Goal: Information Seeking & Learning: Find specific fact

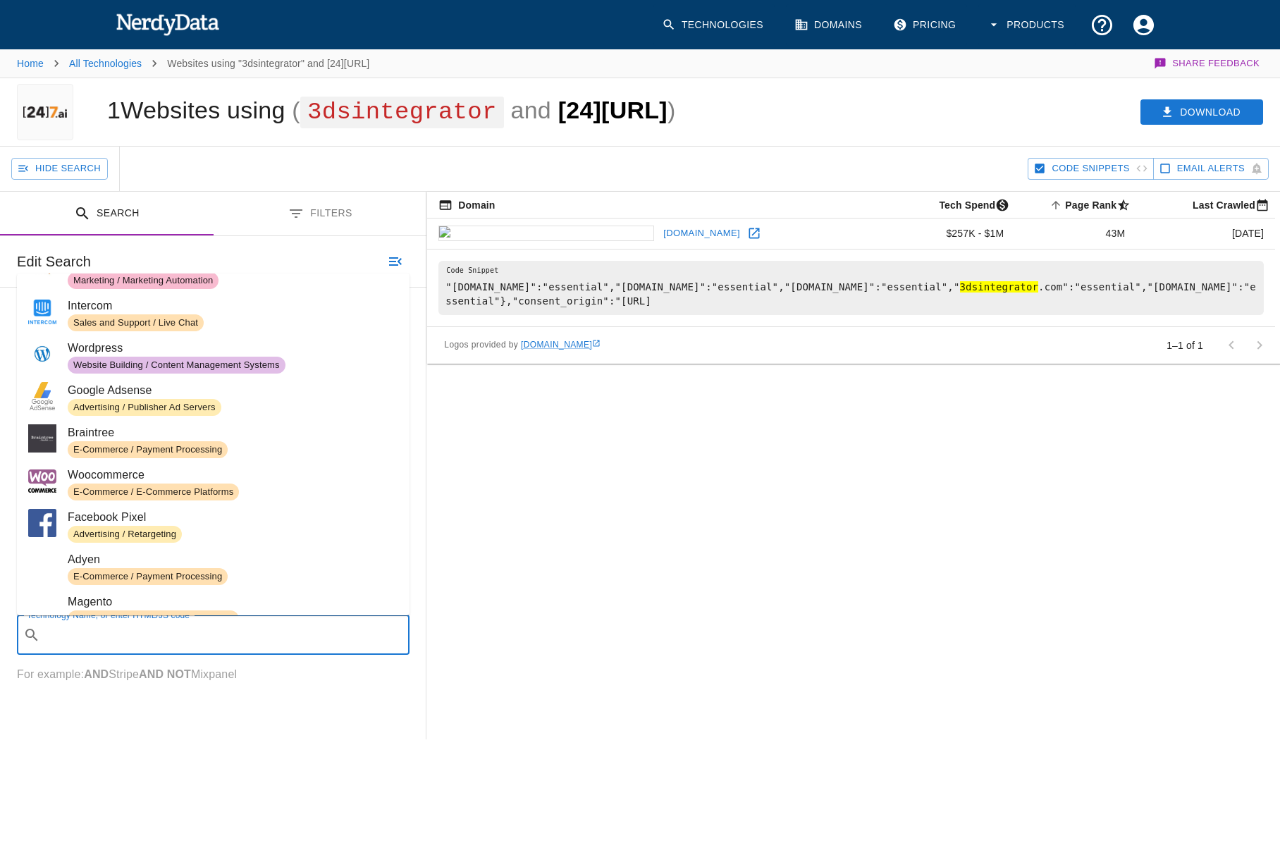
scroll to position [141, 0]
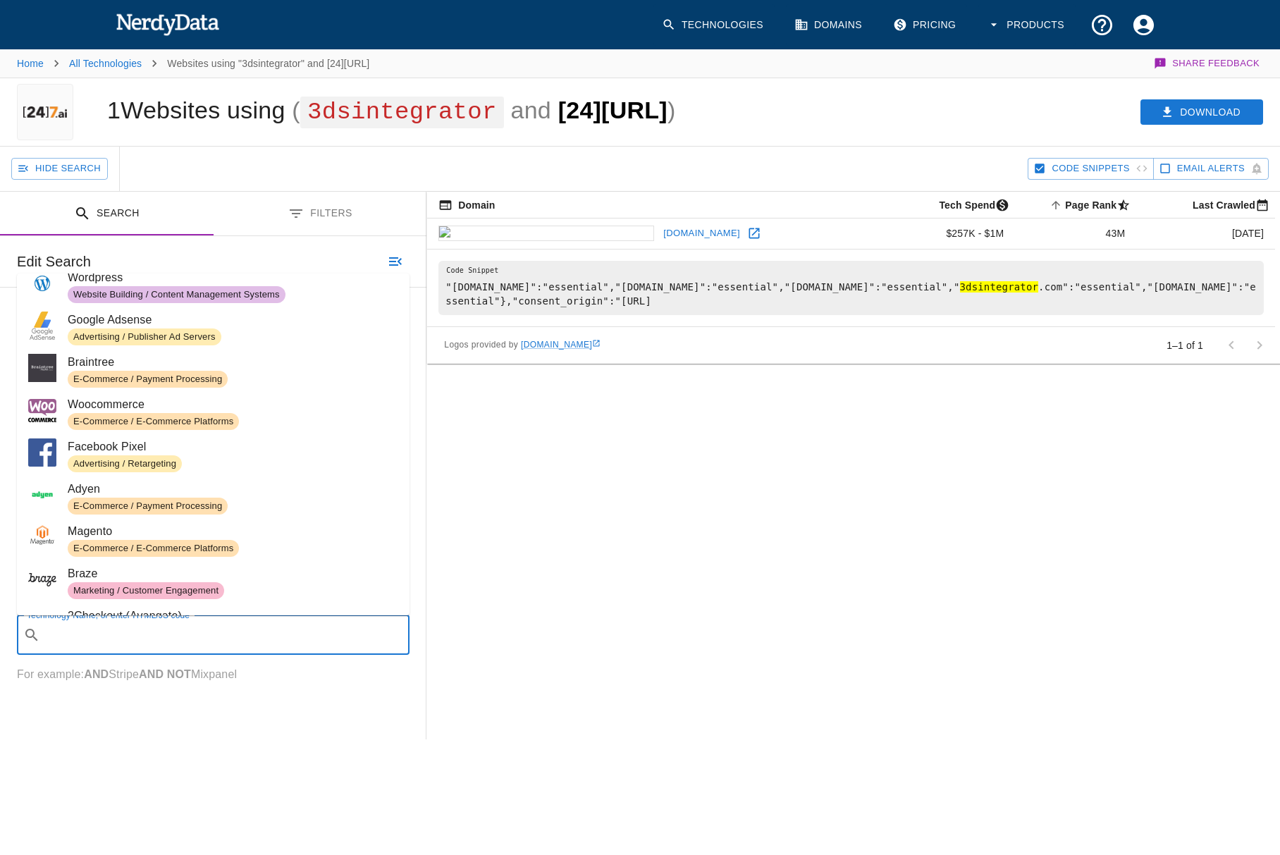
click at [633, 489] on div "Domain Tech Spend Page Rank sorted ascending Last Crawled [DOMAIN_NAME] $257K -…" at bounding box center [852, 466] width 853 height 548
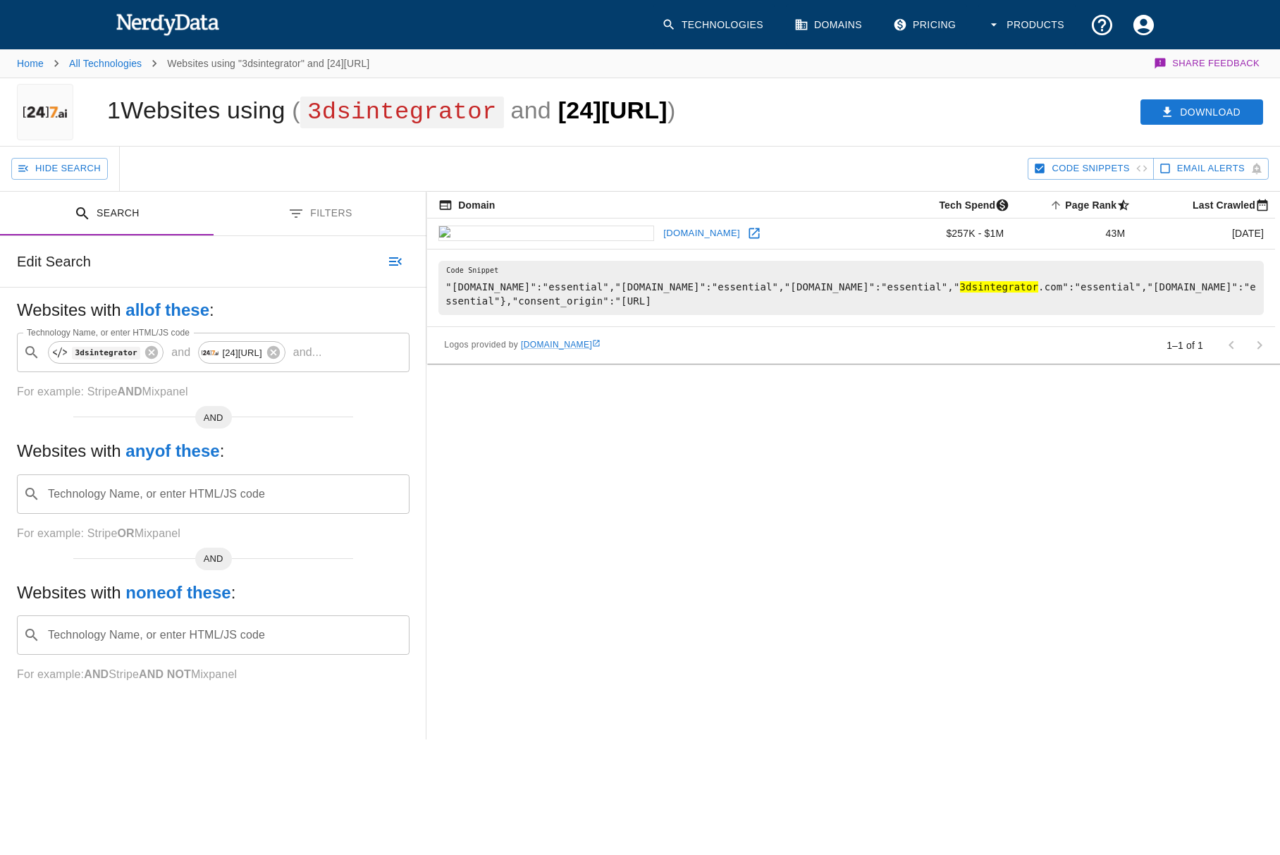
click at [721, 486] on div "Domain Tech Spend Page Rank sorted ascending Last Crawled [DOMAIN_NAME] $257K -…" at bounding box center [852, 466] width 853 height 548
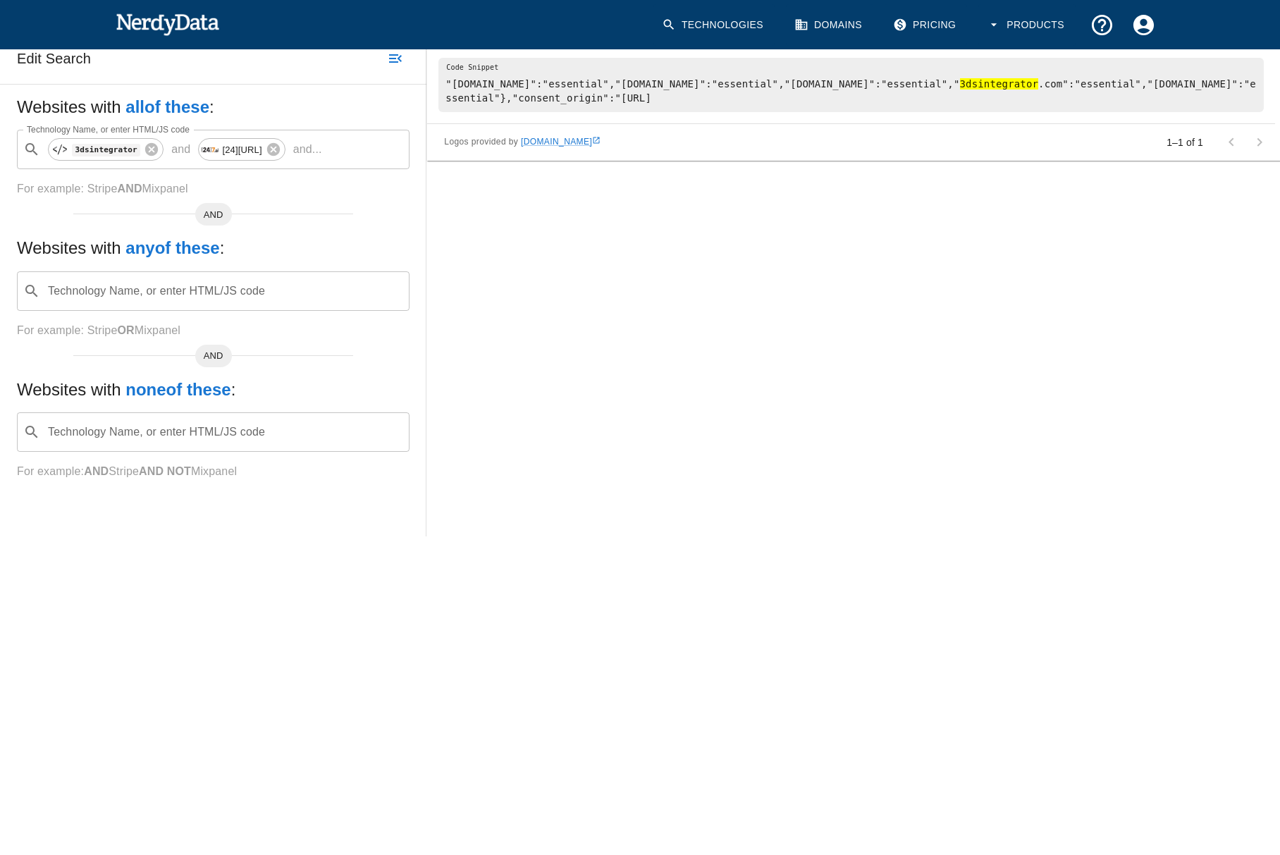
scroll to position [214, 0]
click at [595, 606] on div "Hide Search Code Snippets Email Alerts Search Filters Edit Search Websites with…" at bounding box center [640, 371] width 1280 height 855
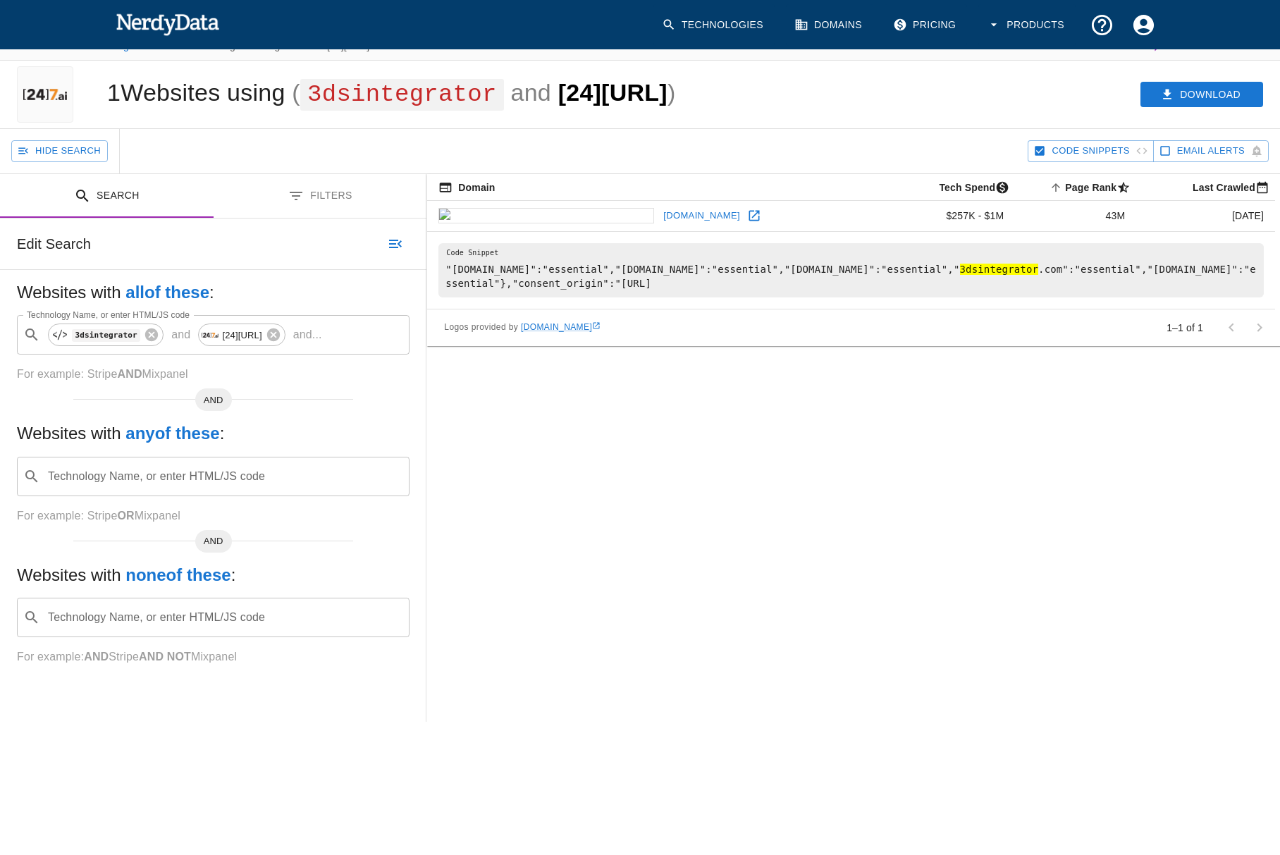
scroll to position [0, 0]
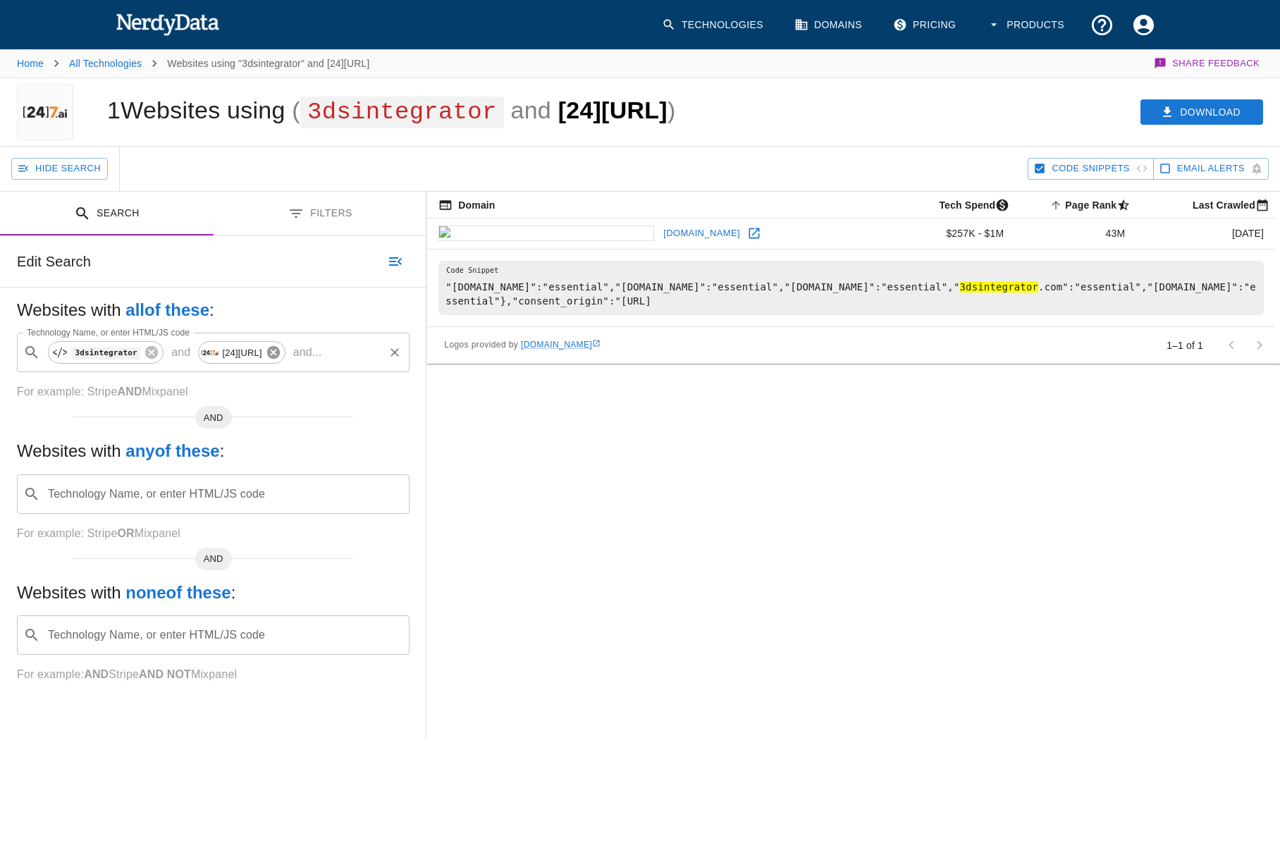
click at [266, 350] on icon at bounding box center [272, 352] width 13 height 13
click at [130, 500] on input "Technology Name, or enter HTML/JS code" at bounding box center [224, 494] width 357 height 27
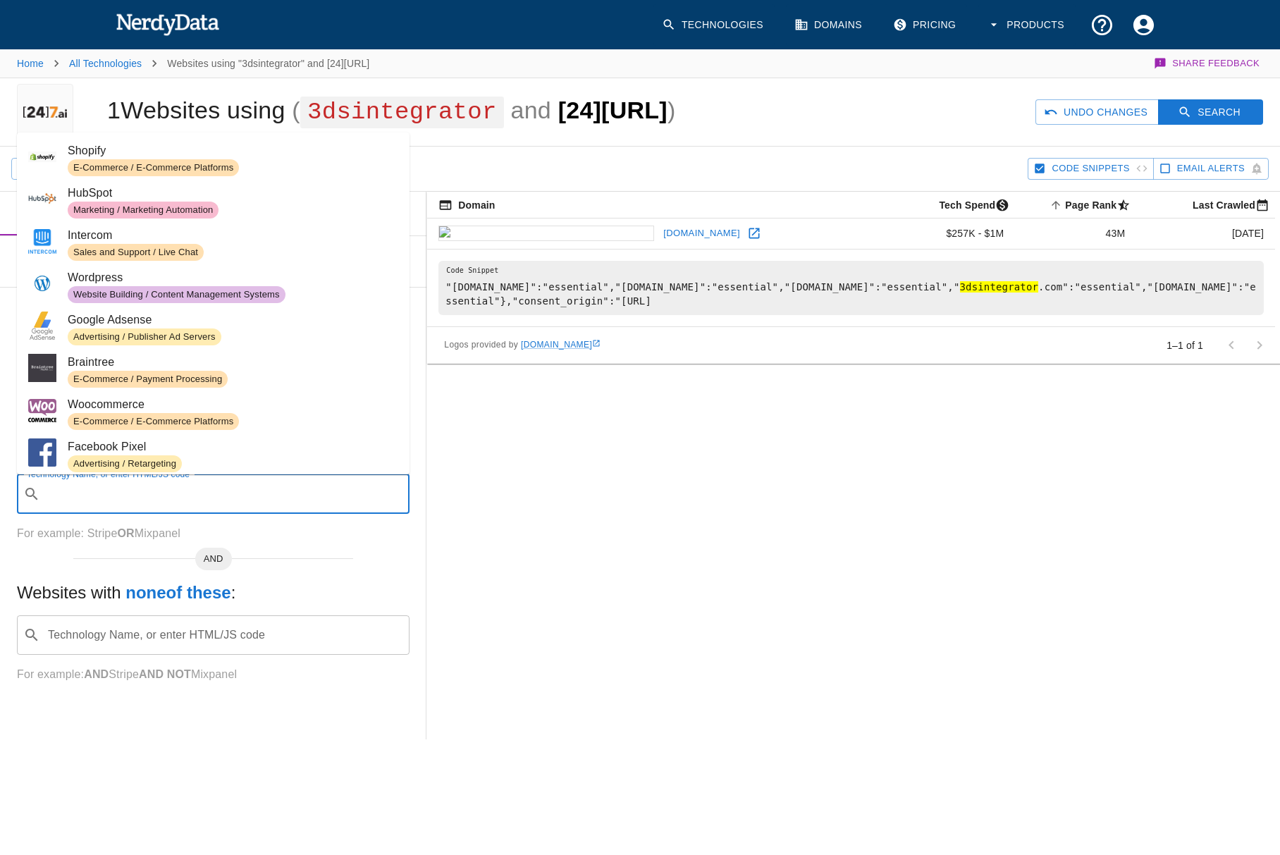
click at [123, 634] on input "Technology Name, or enter HTML/JS code" at bounding box center [224, 635] width 357 height 27
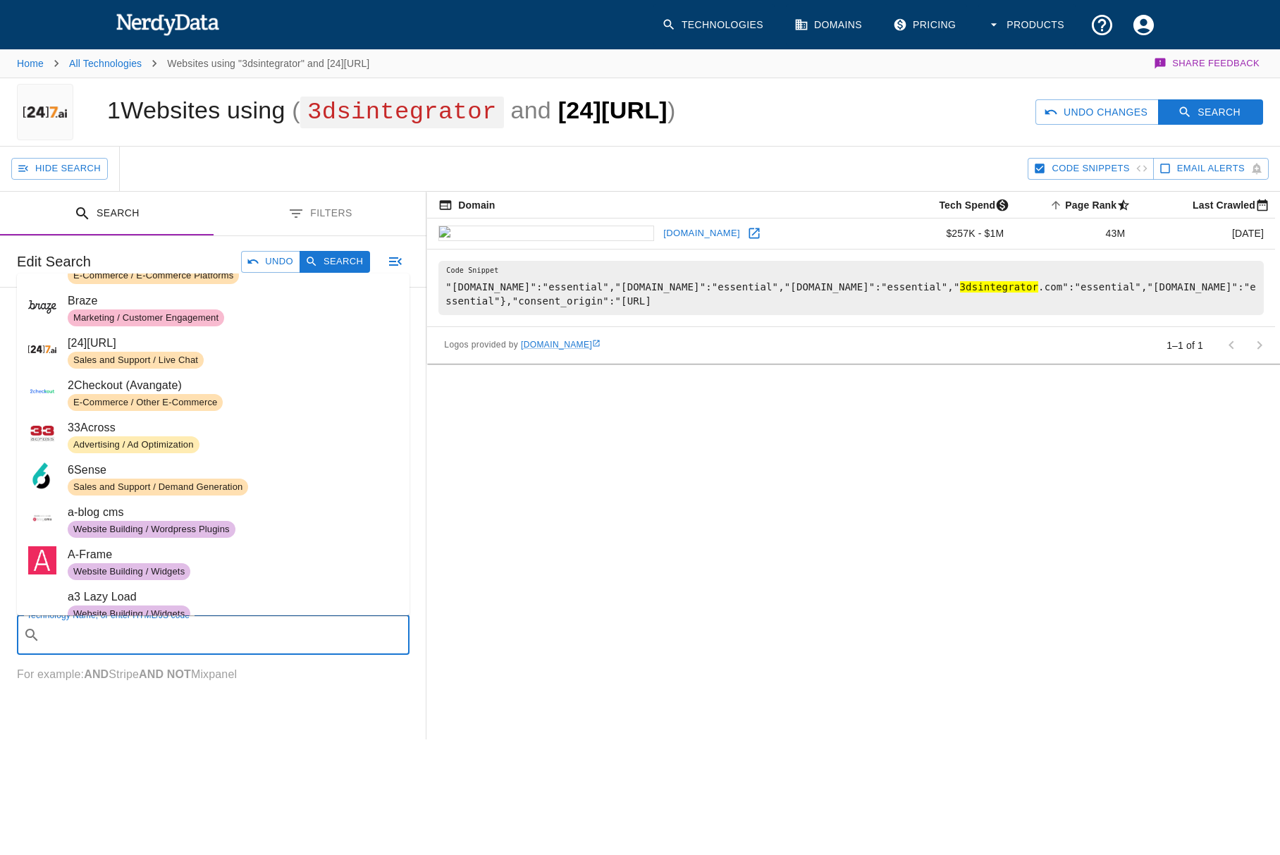
scroll to position [423, 0]
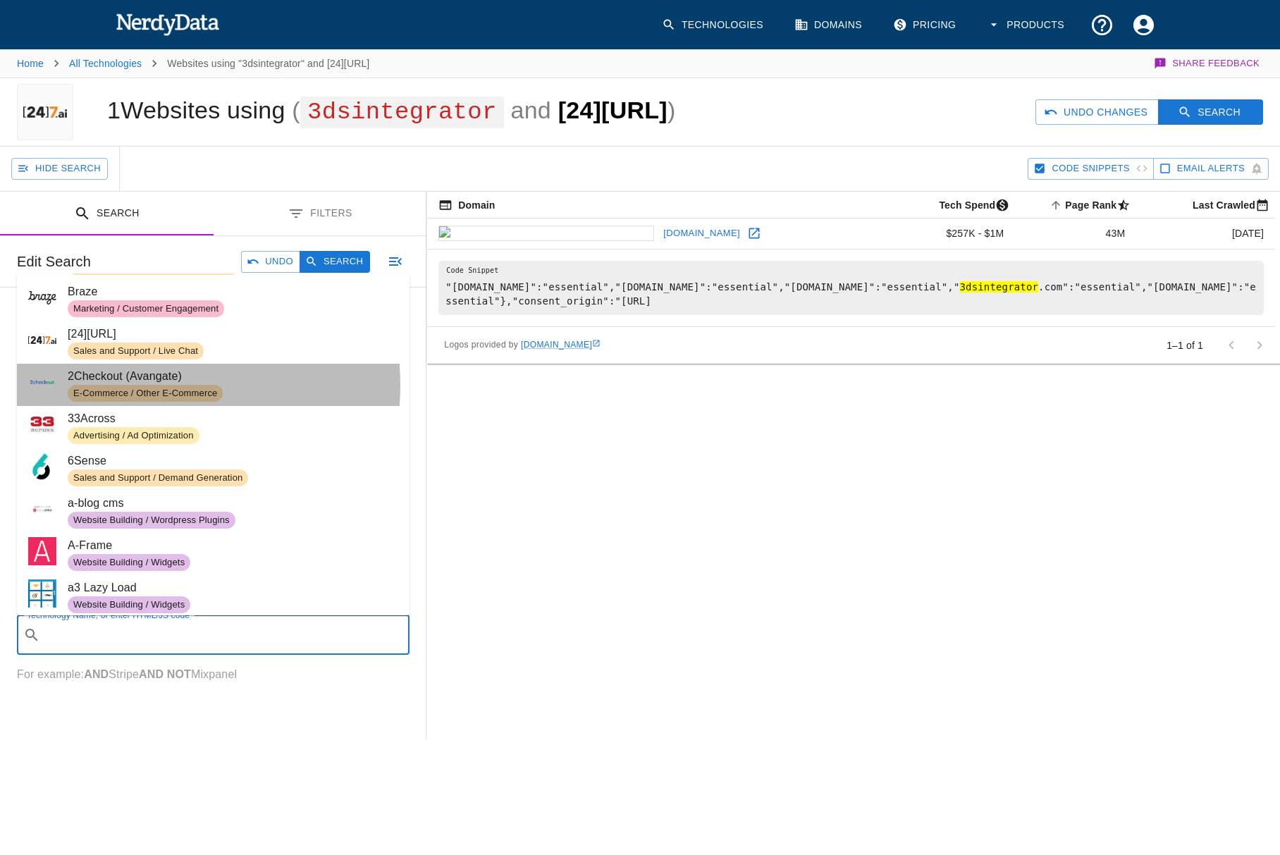
click at [137, 385] on div "E-Commerce / Other E-Commerce" at bounding box center [145, 393] width 155 height 17
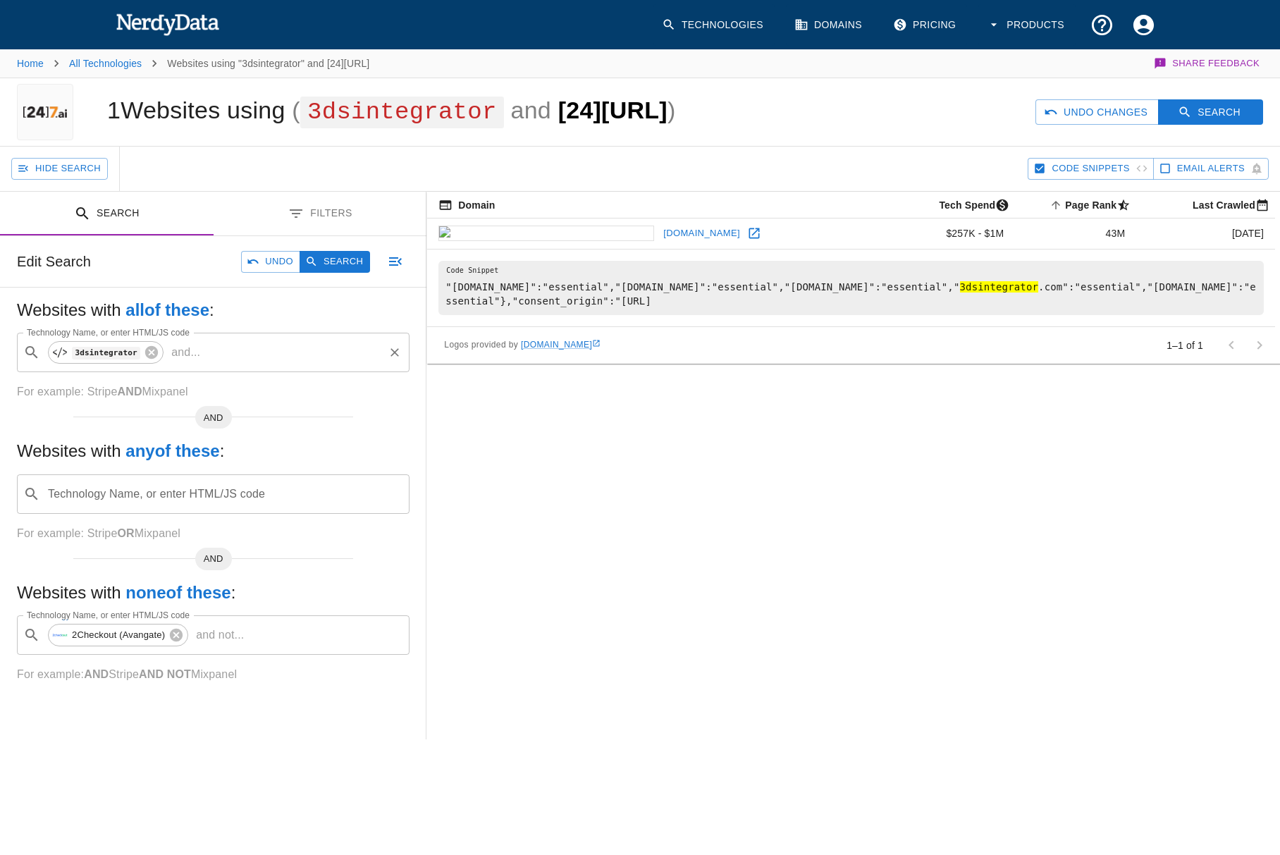
click at [337, 261] on button "Search" at bounding box center [335, 262] width 70 height 22
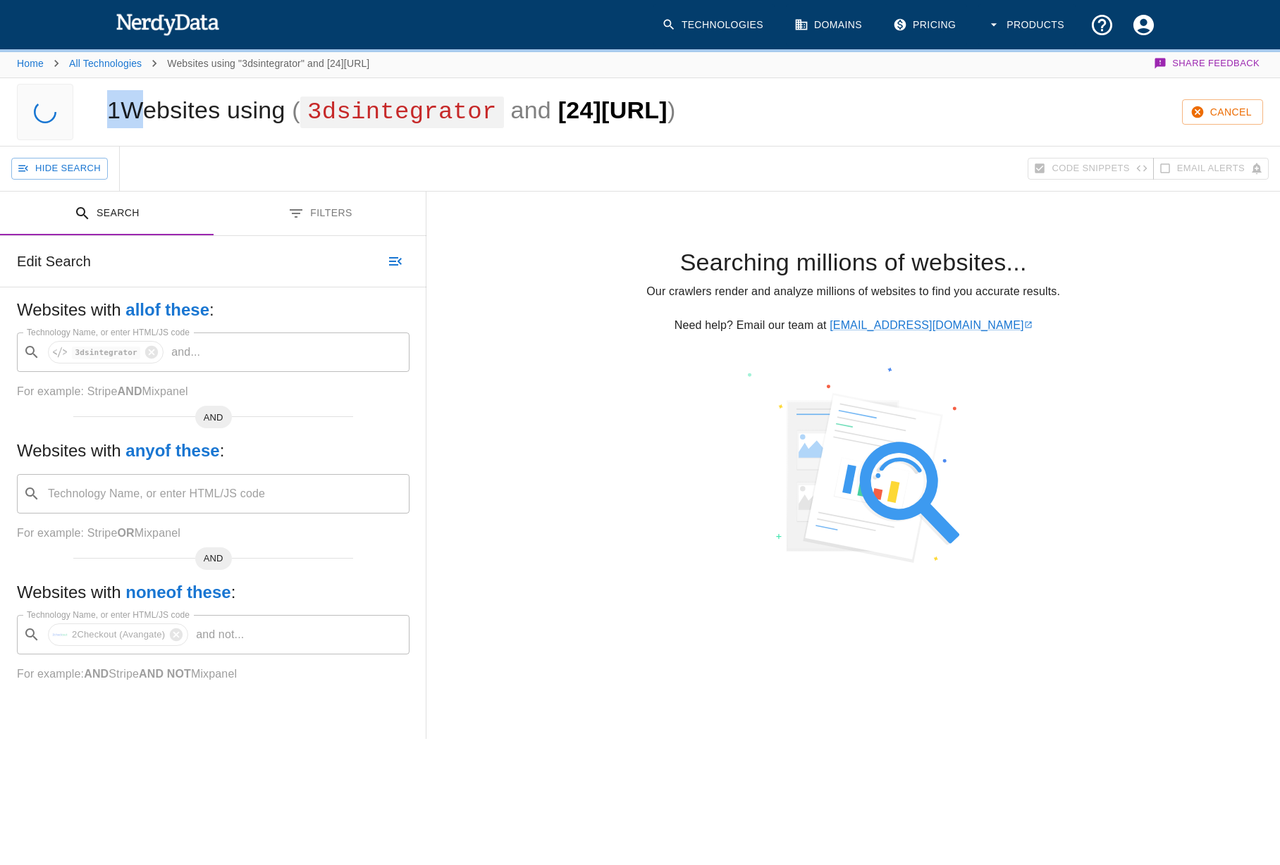
drag, startPoint x: 110, startPoint y: 106, endPoint x: 128, endPoint y: 105, distance: 18.4
click at [128, 105] on h1 "1 Websites using ( 3dsintegrator and [24][URL] )" at bounding box center [391, 110] width 568 height 27
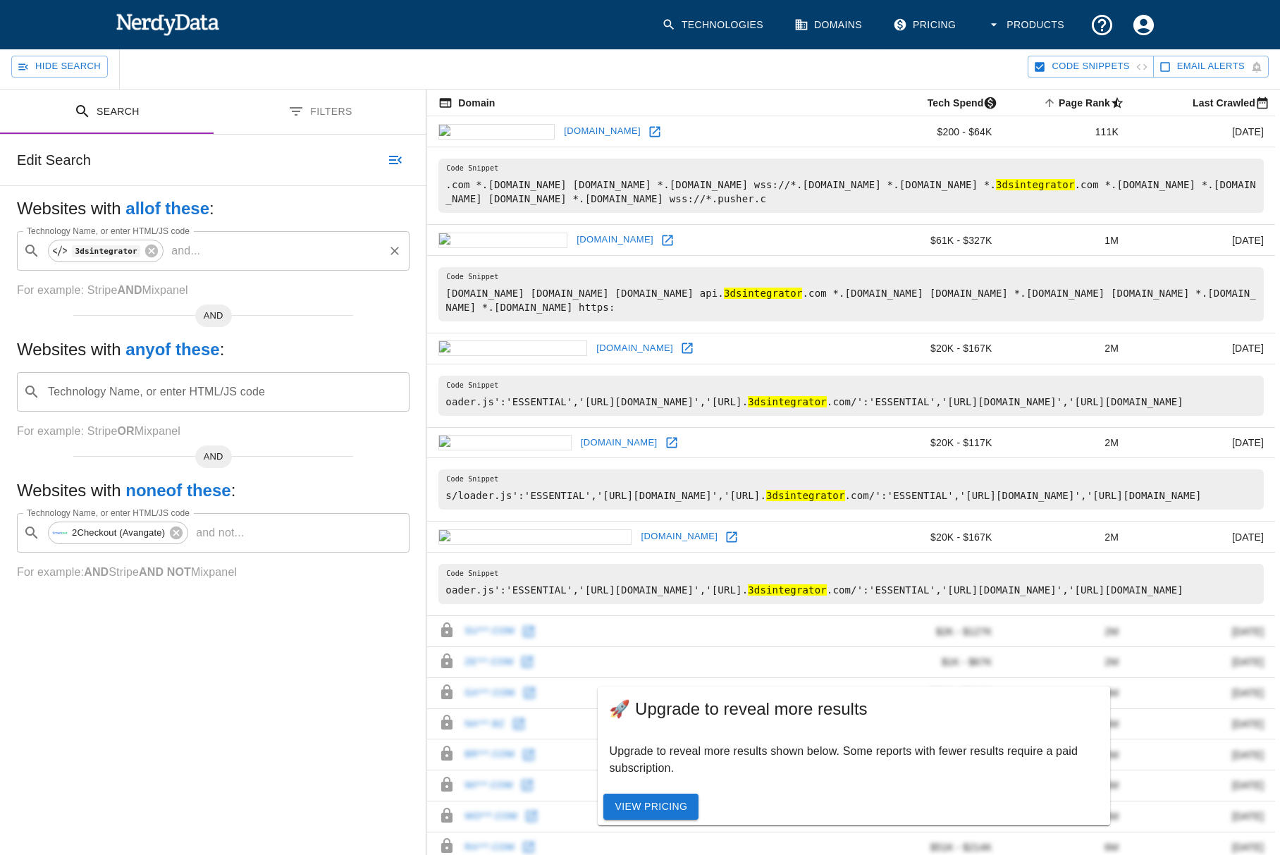
scroll to position [141, 0]
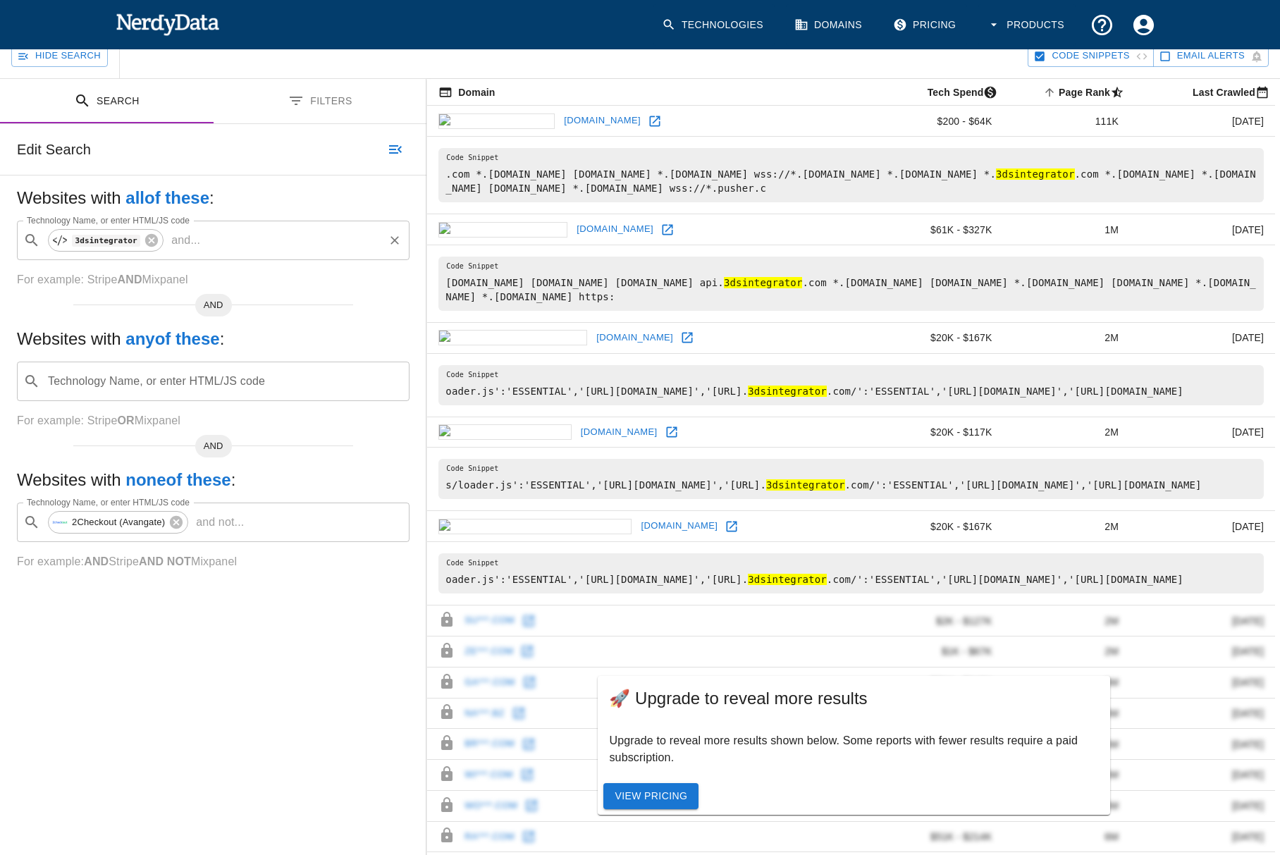
click at [186, 679] on div "Search Filters Edit Search Websites with all of these : Technology Name, or ent…" at bounding box center [213, 674] width 426 height 1191
click at [177, 519] on icon at bounding box center [176, 522] width 13 height 13
drag, startPoint x: 167, startPoint y: 510, endPoint x: 172, endPoint y: 517, distance: 8.6
click at [168, 513] on div "Technology Name, or enter HTML/JS code ​ Technology Name, or enter HTML/JS code" at bounding box center [213, 521] width 393 height 39
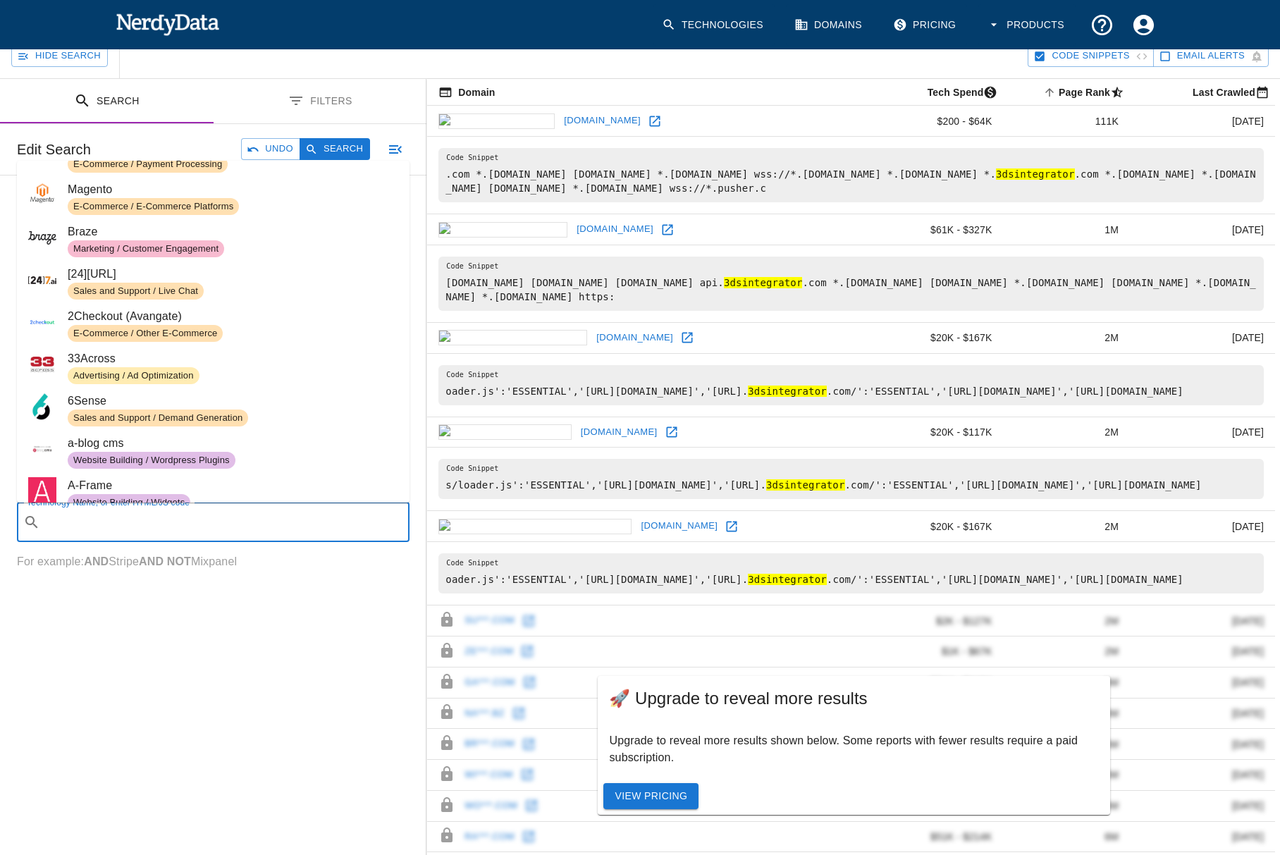
scroll to position [423, 0]
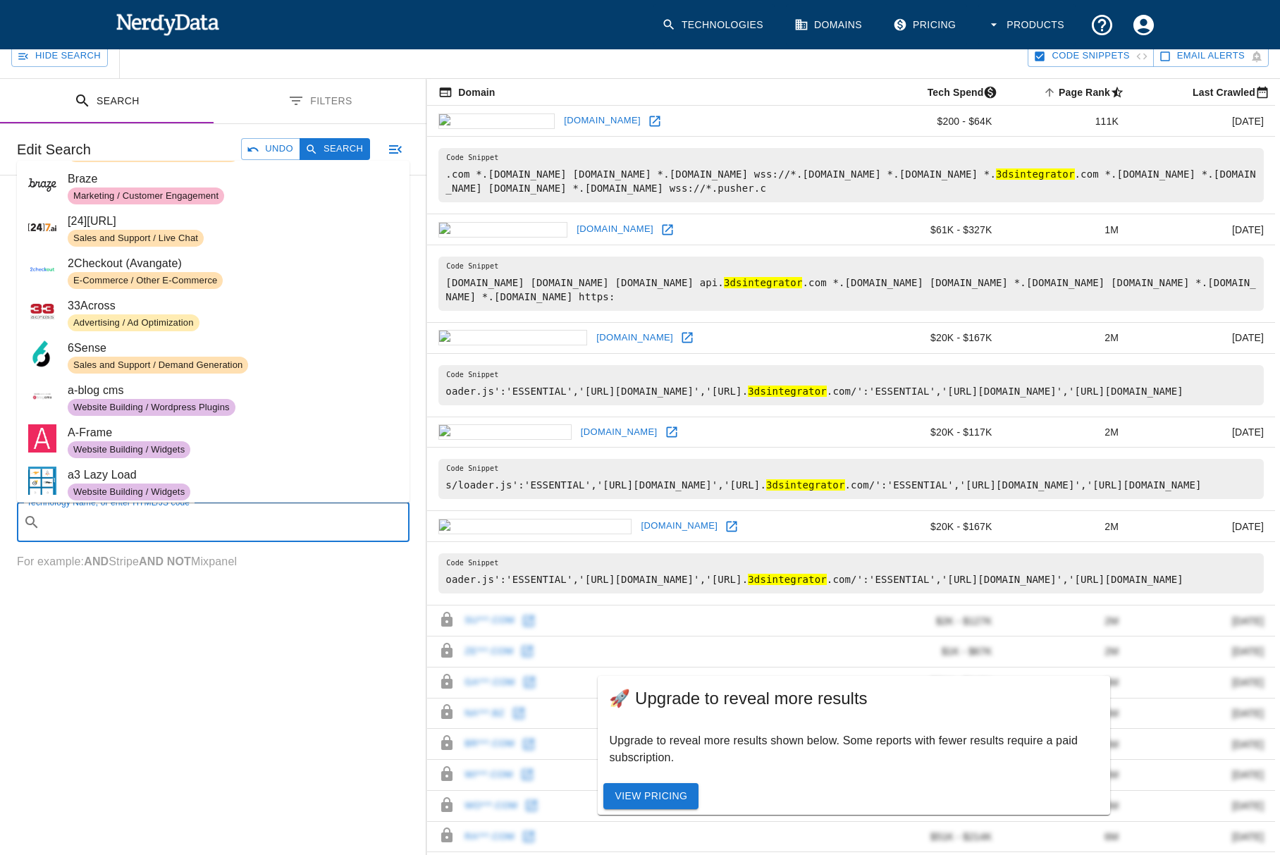
click at [116, 307] on span "33Across" at bounding box center [233, 305] width 331 height 17
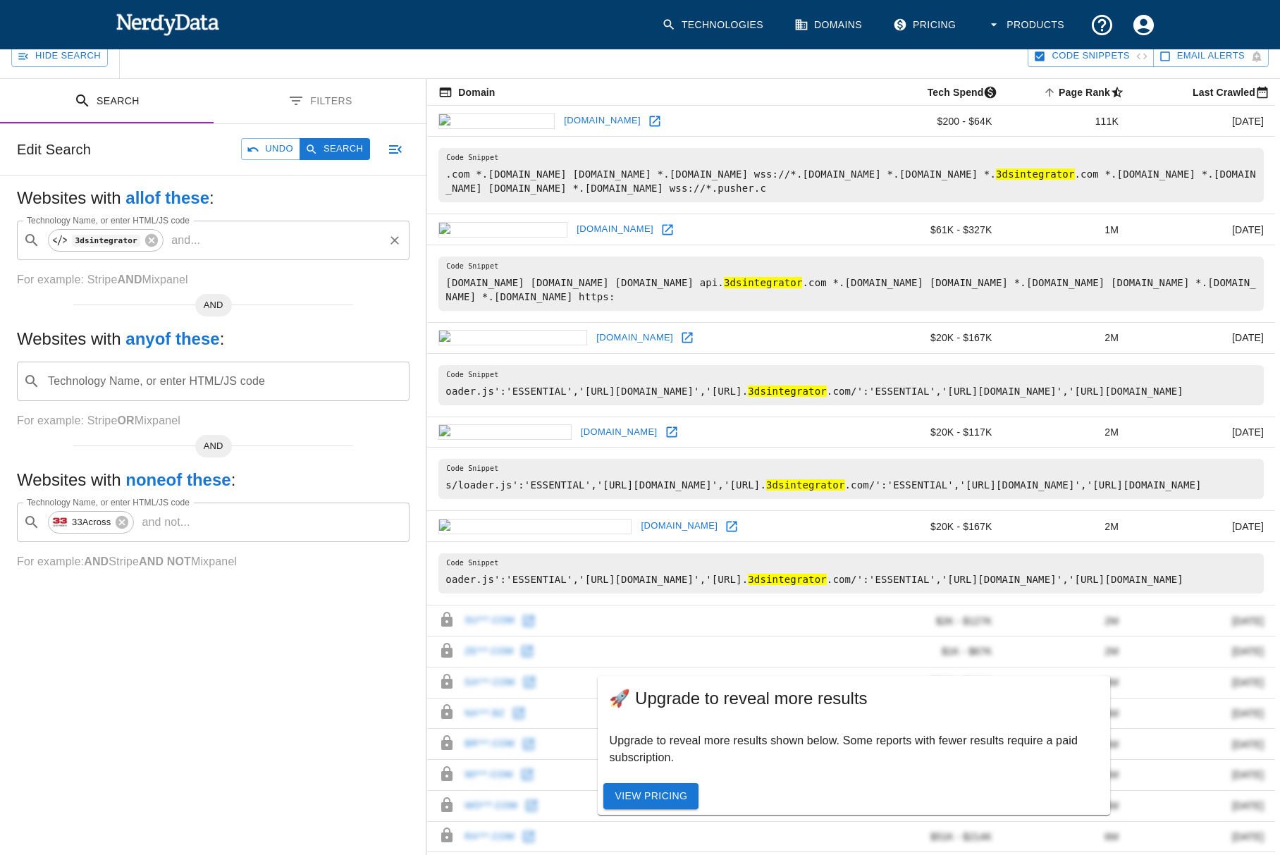
click at [333, 147] on button "Search" at bounding box center [335, 149] width 70 height 22
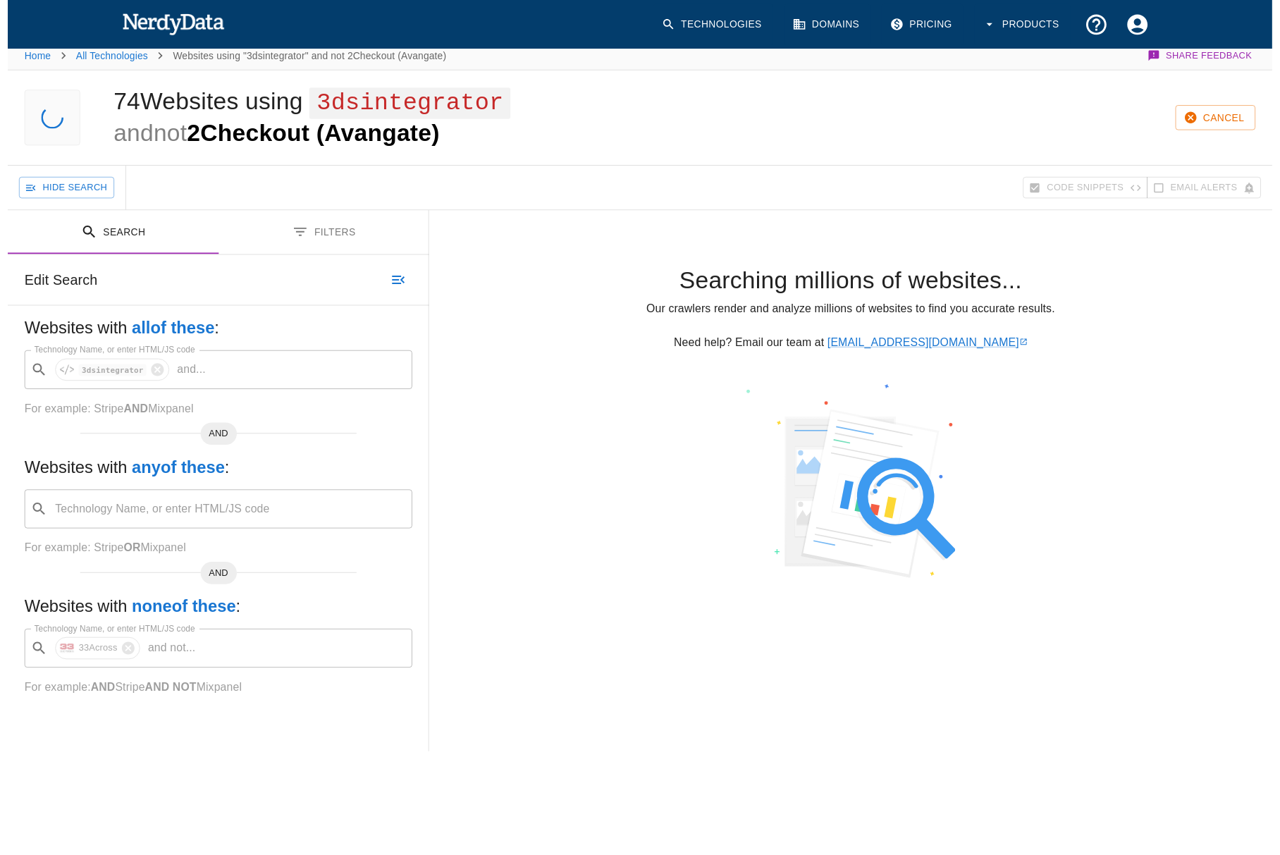
scroll to position [0, 0]
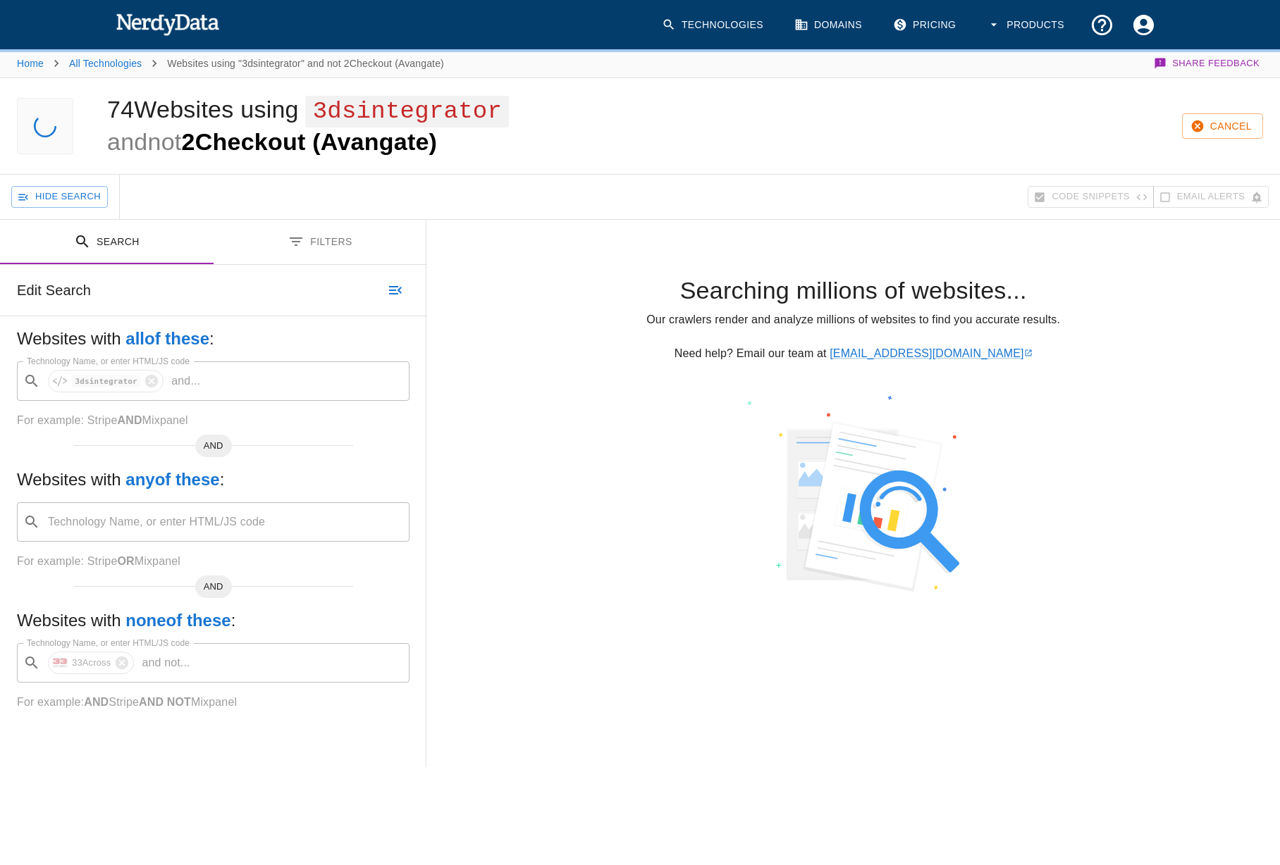
click at [657, 684] on div "Searching millions of websites... Our crawlers render and analyze millions of w…" at bounding box center [852, 494] width 853 height 548
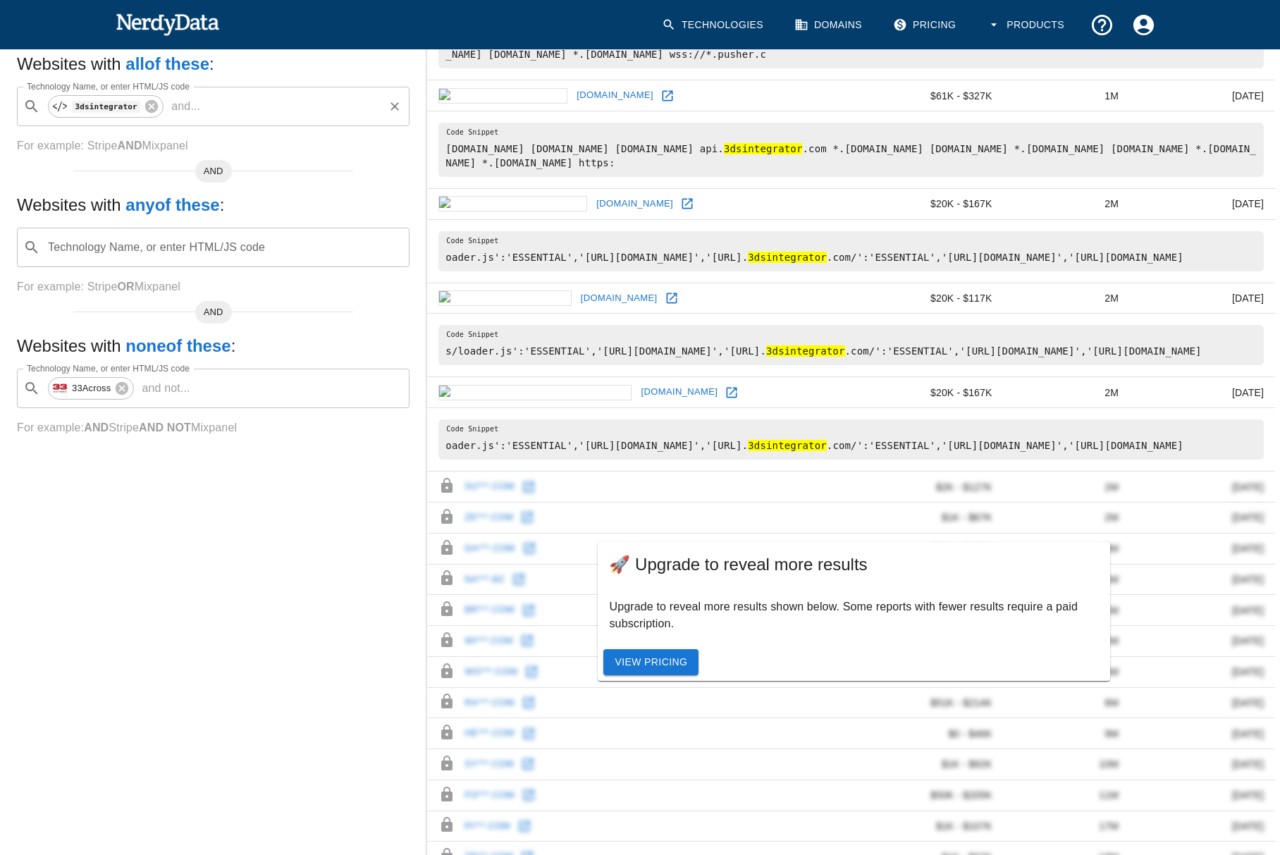
scroll to position [282, 0]
